Goal: Transaction & Acquisition: Book appointment/travel/reservation

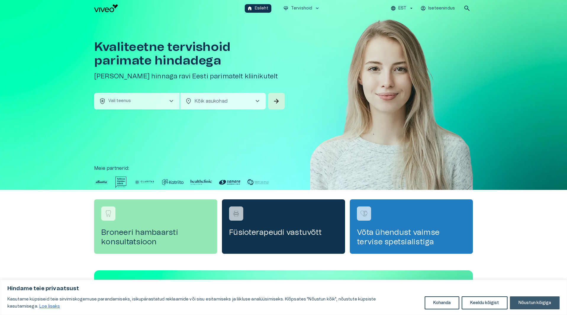
click at [549, 304] on button "Nõustun kõigiga" at bounding box center [535, 303] width 50 height 13
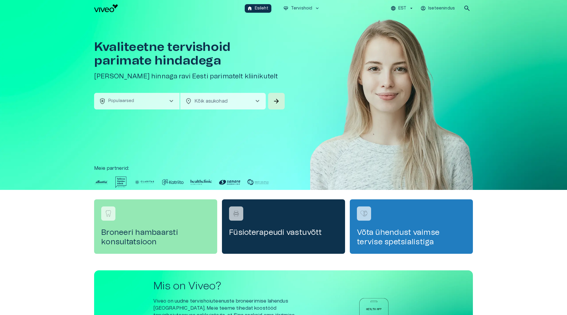
click at [171, 101] on span "chevron_right" at bounding box center [171, 101] width 7 height 7
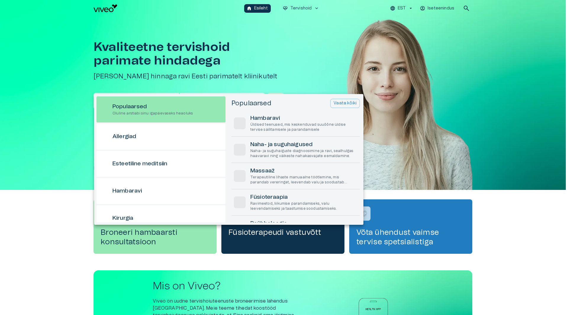
scroll to position [17, 0]
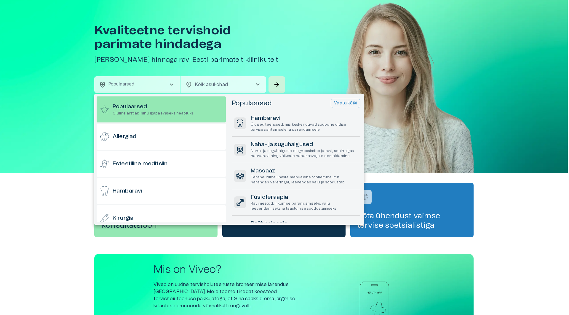
click at [169, 87] on div at bounding box center [284, 157] width 569 height 315
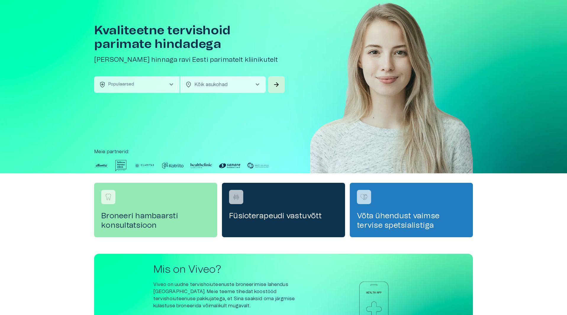
click at [169, 87] on span "chevron_right" at bounding box center [171, 84] width 7 height 7
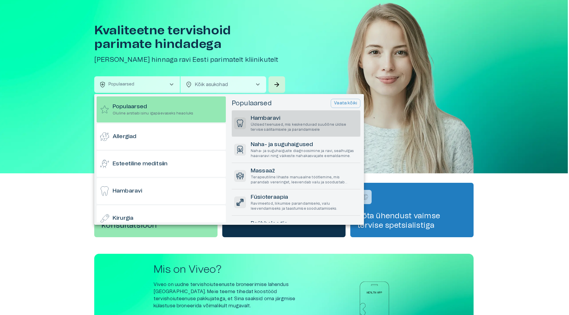
click at [278, 122] on h6 "Hambaravi" at bounding box center [304, 119] width 107 height 8
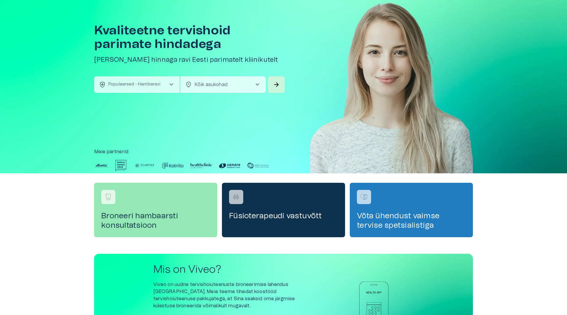
click at [257, 85] on span "chevron_right" at bounding box center [257, 84] width 7 height 7
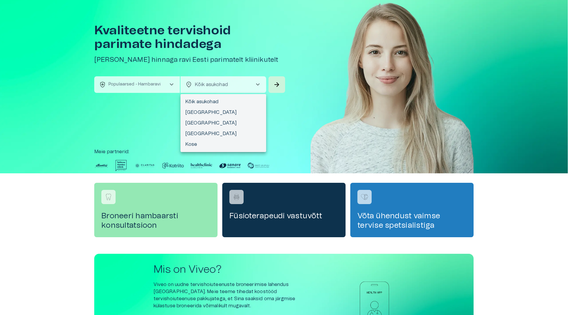
click at [192, 124] on li "Tallinn" at bounding box center [223, 123] width 86 height 11
type input "**********"
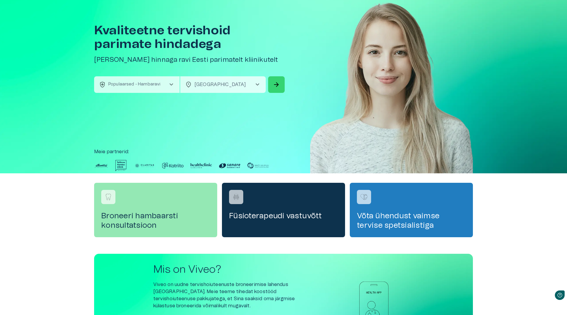
click at [277, 84] on span "arrow_forward" at bounding box center [276, 84] width 7 height 7
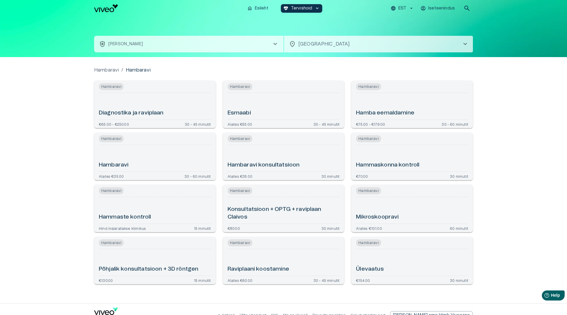
click at [375, 270] on h6 "Ülevaatus" at bounding box center [370, 270] width 28 height 8
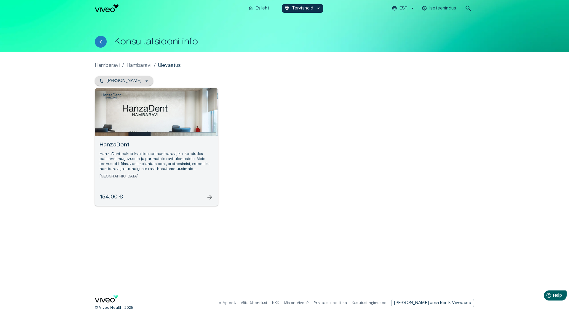
click at [145, 81] on icon "button" at bounding box center [146, 81] width 2 height 1
click at [144, 81] on icon "button" at bounding box center [147, 81] width 6 height 6
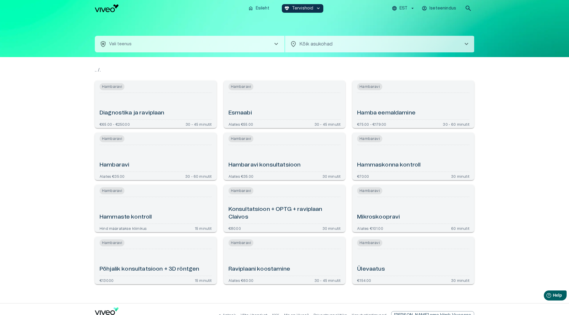
type input "**********"
click at [109, 86] on span "Hambaravi" at bounding box center [111, 86] width 25 height 7
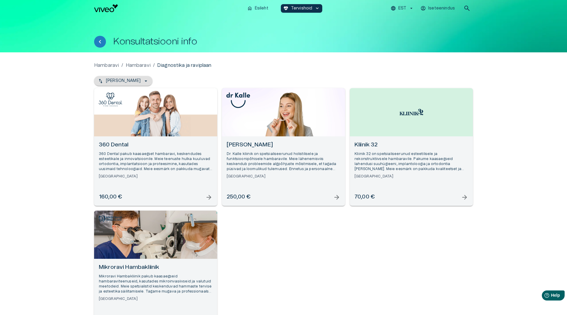
click at [143, 84] on icon "button" at bounding box center [146, 81] width 6 height 6
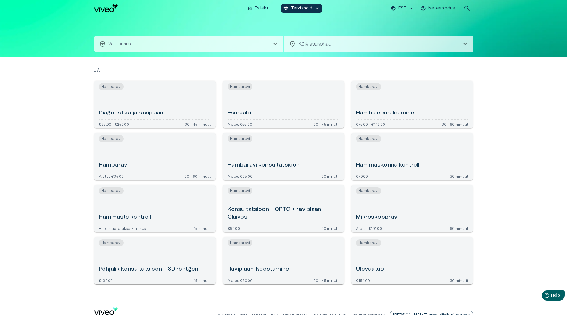
type input "**********"
click at [113, 164] on h6 "Hambaravi" at bounding box center [114, 165] width 30 height 8
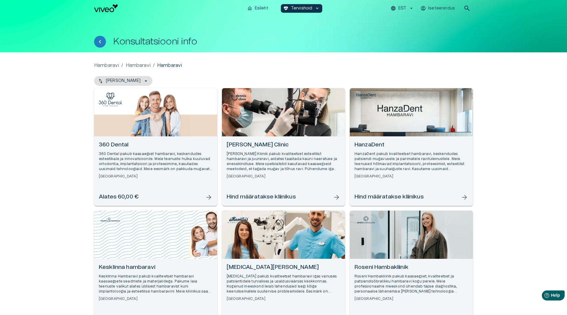
scroll to position [276, 0]
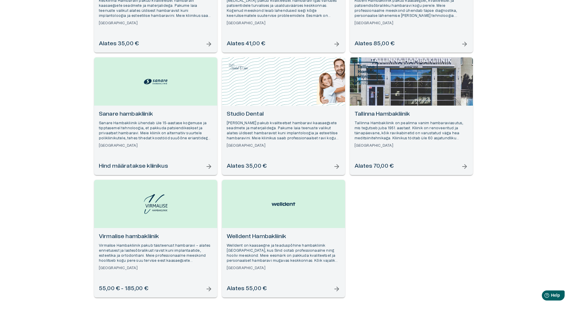
drag, startPoint x: 519, startPoint y: 215, endPoint x: 518, endPoint y: 193, distance: 22.9
click at [518, 193] on div "Hambaravi / Hambaravi / Hambaravi Nimi - Kasvav 360 Dental 360 Dental pakub kaa…" at bounding box center [283, 46] width 567 height 541
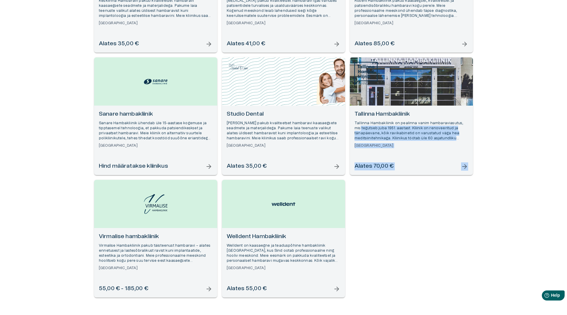
drag, startPoint x: 527, startPoint y: 162, endPoint x: 557, endPoint y: 180, distance: 34.9
click at [528, 127] on div "Hambaravi / Hambaravi / Hambaravi Nimi - Kasvav 360 Dental 360 Dental pakub kaa…" at bounding box center [283, 46] width 567 height 541
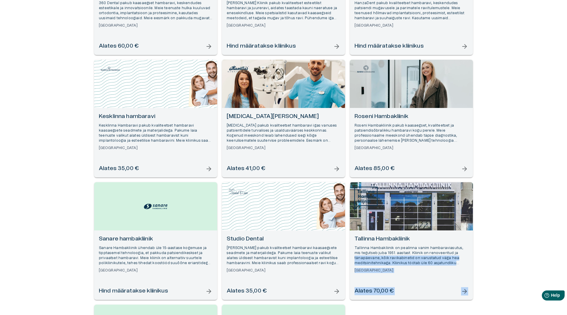
scroll to position [150, 0]
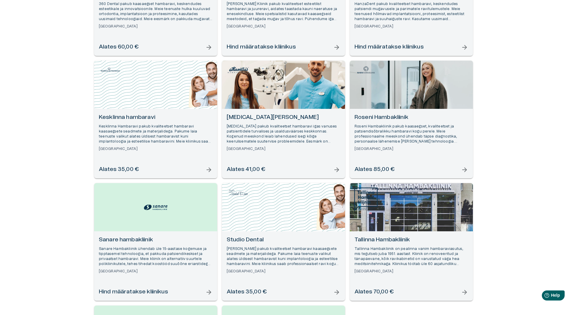
click at [530, 242] on div "Hambaravi / Hambaravi / Hambaravi Nimi - Kasvav 360 Dental 360 Dental pakub kaa…" at bounding box center [283, 172] width 567 height 541
click at [442, 266] on p "Tallinna Hambakliinik on pealinna vanim hambaraviasutus, mis tegutseb juba 1951…" at bounding box center [412, 257] width 114 height 20
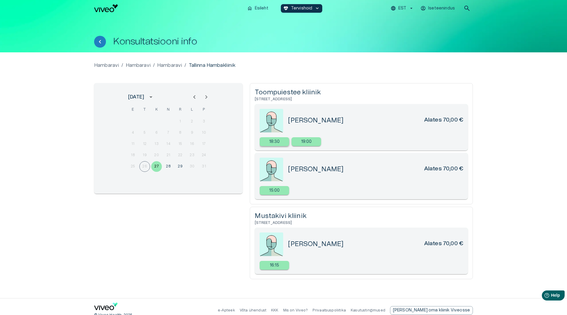
click at [278, 142] on p "18:30" at bounding box center [275, 142] width 11 height 6
click at [169, 165] on button "28" at bounding box center [168, 166] width 11 height 11
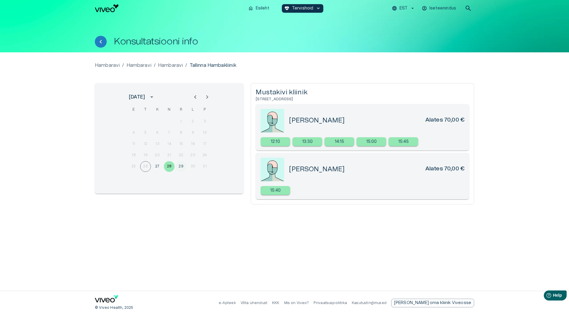
click at [182, 166] on button "29" at bounding box center [181, 166] width 11 height 11
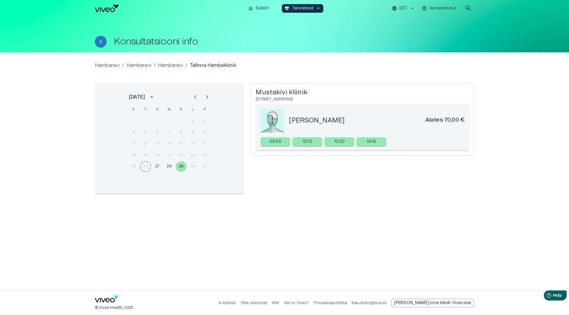
click at [161, 253] on div "Hambaravi / Hambaravi / Hambaravi / Tallinna Hambakliinik august 2025 E T K N R…" at bounding box center [284, 172] width 379 height 220
click at [268, 123] on img at bounding box center [272, 121] width 24 height 24
click at [301, 121] on h5 "Viktor Kharsun" at bounding box center [317, 120] width 56 height 9
click at [284, 94] on h5 "Mustakivi kliinik" at bounding box center [362, 92] width 213 height 9
click at [274, 119] on img at bounding box center [272, 121] width 24 height 24
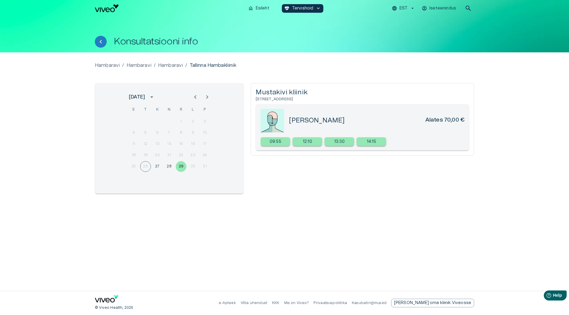
click at [312, 118] on h5 "Viktor Kharsun" at bounding box center [317, 120] width 56 height 9
click at [362, 63] on div "Hambaravi / Hambaravi / Hambaravi / Tallinna Hambakliinik" at bounding box center [284, 65] width 379 height 7
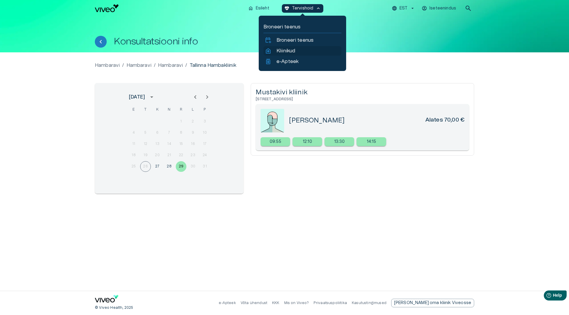
click at [278, 49] on p "Kliinikud" at bounding box center [285, 50] width 19 height 7
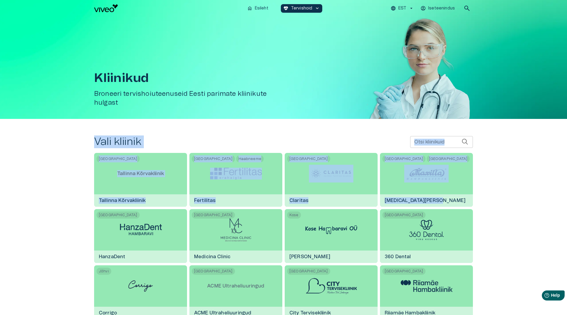
drag, startPoint x: 567, startPoint y: 102, endPoint x: 566, endPoint y: 157, distance: 55.7
click at [566, 157] on div "home Esileht ecg_heart Tervishoid keyboard_arrow_down EST Iseteenindus search K…" at bounding box center [283, 157] width 567 height 315
drag, startPoint x: 518, startPoint y: 149, endPoint x: 519, endPoint y: 152, distance: 3.1
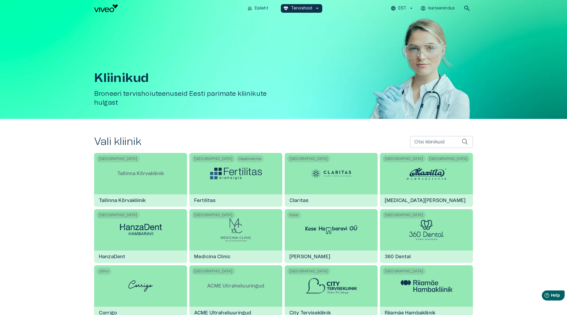
scroll to position [276, 0]
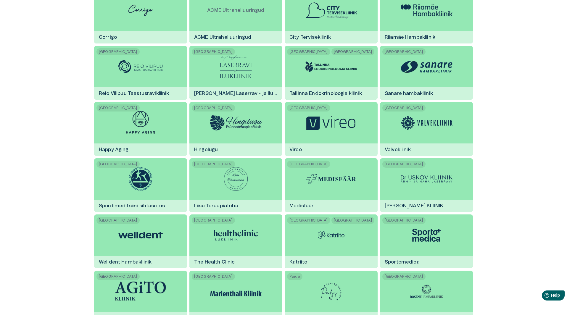
drag, startPoint x: 508, startPoint y: 196, endPoint x: 508, endPoint y: 187, distance: 8.9
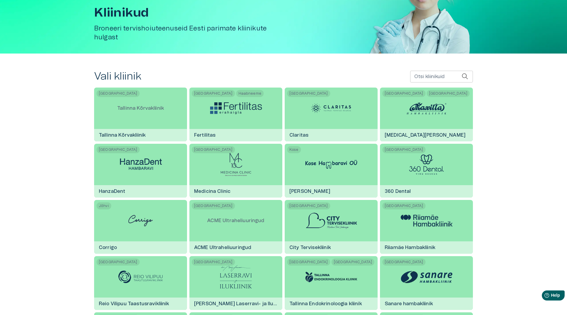
scroll to position [67, 0]
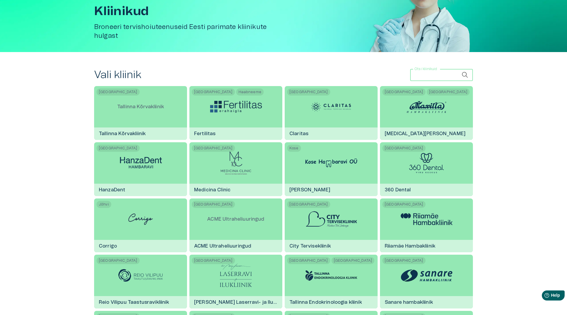
click at [431, 77] on input "Otsi kliinikuid" at bounding box center [437, 75] width 52 height 12
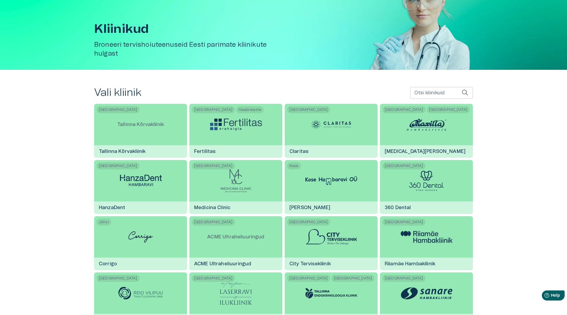
scroll to position [0, 0]
